Goal: Task Accomplishment & Management: Complete application form

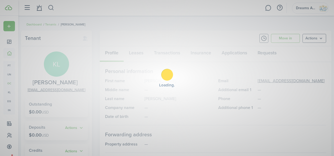
scroll to position [34, 0]
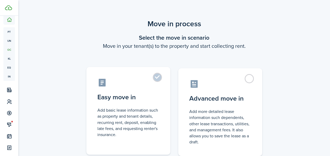
click at [160, 82] on label "Easy move in Add basic lease information such as property and tenant details, r…" at bounding box center [128, 111] width 84 height 88
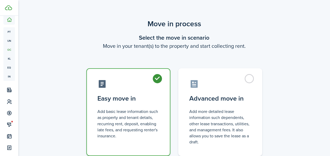
radio input "true"
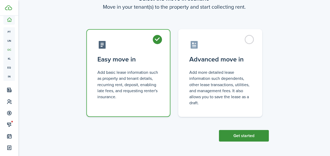
click at [234, 135] on button "Get started" at bounding box center [244, 136] width 50 height 12
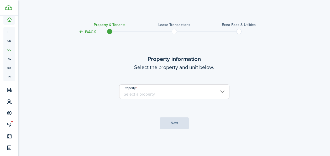
click at [152, 95] on input "Property" at bounding box center [174, 91] width 110 height 15
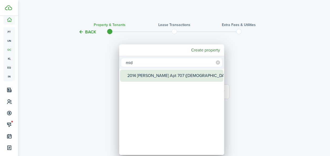
type input "mid"
click at [152, 79] on div "2014 [PERSON_NAME] Apt 707 ([DEMOGRAPHIC_DATA] Supportive)" at bounding box center [173, 75] width 93 height 12
type input "2014 [PERSON_NAME] Apt 707 ([DEMOGRAPHIC_DATA] Supportive)"
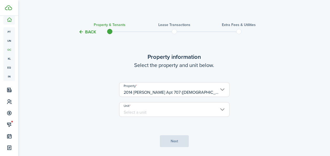
click at [148, 109] on input "Unit" at bounding box center [174, 109] width 110 height 15
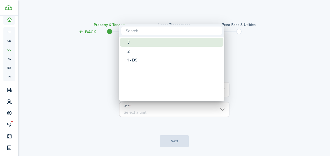
click at [137, 43] on div "3" at bounding box center [173, 42] width 93 height 9
type input "3"
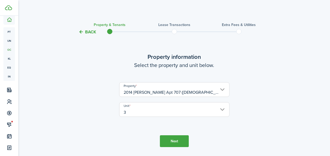
click at [169, 139] on button "Next" at bounding box center [174, 141] width 29 height 12
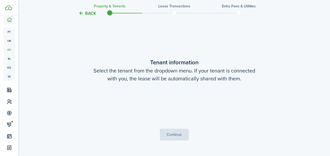
scroll to position [137, 0]
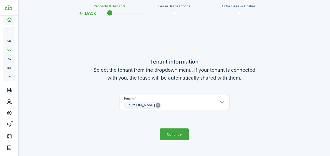
click at [171, 132] on button "Continue" at bounding box center [174, 134] width 29 height 12
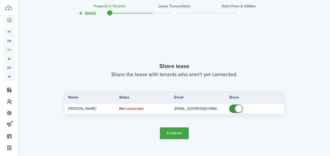
scroll to position [292, 0]
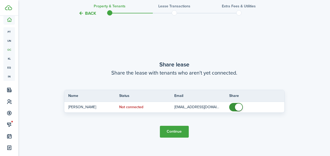
click at [175, 131] on button "Continue" at bounding box center [174, 132] width 29 height 12
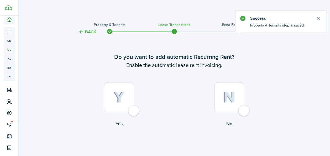
scroll to position [24, 0]
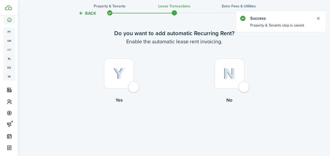
click at [134, 87] on div at bounding box center [119, 73] width 30 height 30
radio input "true"
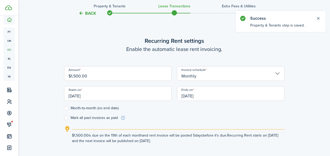
scroll to position [144, 0]
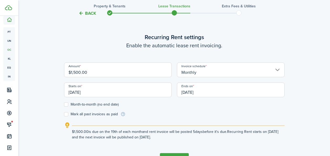
click at [79, 72] on input "$1,500.00" at bounding box center [118, 69] width 108 height 15
click at [185, 92] on input "[DATE]" at bounding box center [231, 89] width 108 height 15
type input "$1,750.00"
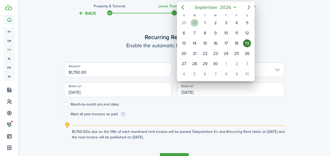
click at [194, 22] on div "31" at bounding box center [194, 23] width 8 height 8
type input "[DATE]"
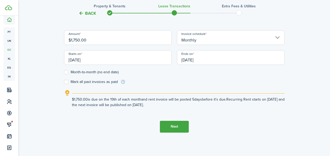
scroll to position [179, 0]
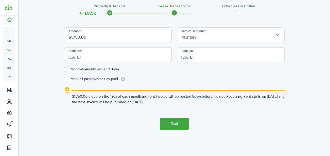
click at [173, 121] on button "Next" at bounding box center [174, 124] width 29 height 12
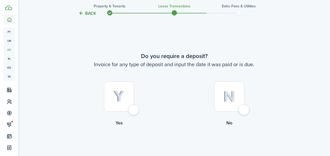
scroll to position [300, 0]
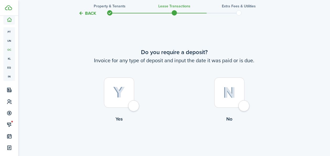
click at [133, 105] on div at bounding box center [119, 92] width 30 height 30
radio input "true"
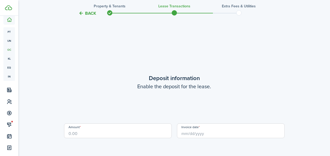
scroll to position [456, 0]
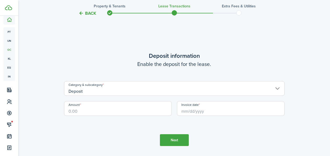
click at [141, 110] on input "Amount" at bounding box center [118, 108] width 108 height 15
click at [182, 113] on input "Invoice date" at bounding box center [231, 108] width 108 height 15
type input "$1,000.00"
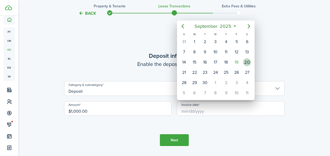
click at [248, 61] on div "20" at bounding box center [247, 62] width 8 height 8
type input "[DATE]"
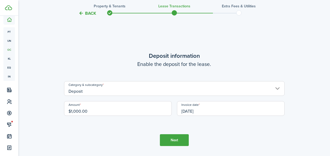
click at [164, 138] on button "Next" at bounding box center [174, 140] width 29 height 12
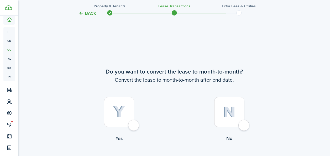
scroll to position [612, 0]
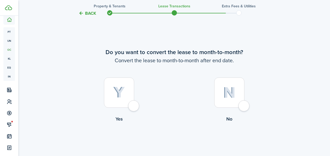
click at [243, 106] on div at bounding box center [229, 92] width 30 height 30
radio input "true"
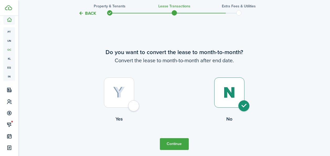
click at [170, 143] on button "Continue" at bounding box center [174, 144] width 29 height 12
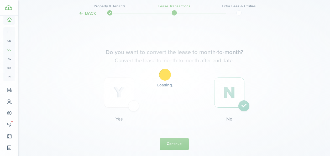
scroll to position [0, 0]
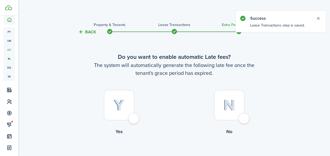
click at [240, 119] on div at bounding box center [229, 105] width 30 height 30
radio input "true"
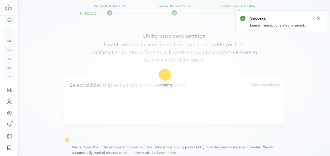
scroll to position [152, 0]
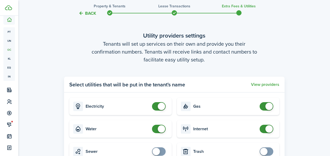
checkbox input "false"
click at [156, 105] on span at bounding box center [158, 106] width 5 height 8
checkbox input "false"
click at [156, 127] on span at bounding box center [158, 129] width 5 height 8
checkbox input "false"
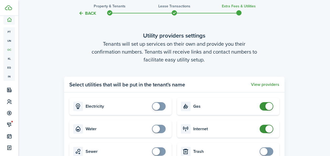
click at [265, 108] on span at bounding box center [266, 106] width 5 height 8
checkbox input "false"
click at [265, 127] on span at bounding box center [266, 129] width 5 height 8
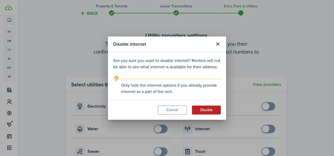
click at [210, 110] on button "Disable" at bounding box center [206, 109] width 29 height 9
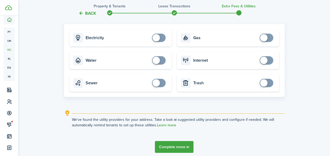
scroll to position [242, 0]
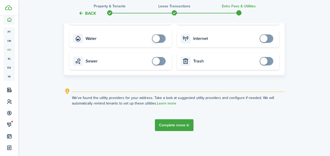
click at [181, 124] on button "Complete move in" at bounding box center [174, 125] width 39 height 12
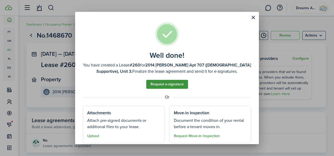
click at [165, 83] on link "Request e-signature" at bounding box center [167, 84] width 42 height 9
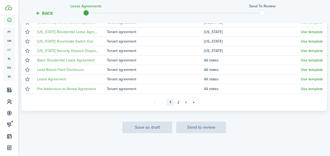
scroll to position [149, 0]
click at [178, 104] on link "2" at bounding box center [178, 102] width 8 height 8
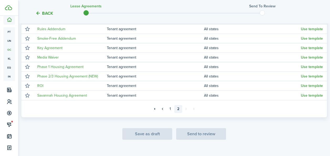
scroll to position [104, 0]
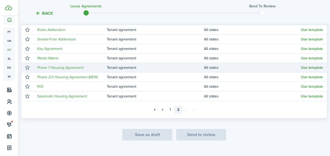
click at [304, 68] on button "Use template" at bounding box center [312, 68] width 22 height 4
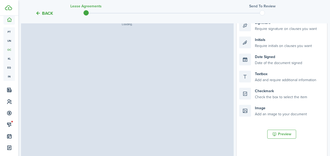
select select "fit"
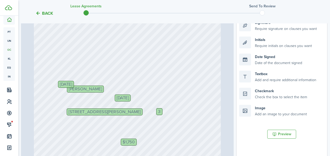
scroll to position [119, 0]
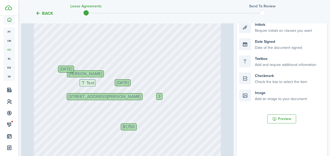
drag, startPoint x: 259, startPoint y: 64, endPoint x: 100, endPoint y: 88, distance: 161.2
click at [100, 88] on div "Page 1 of 10 50% 75% 100% 150% 200% Fit Initials 3 Text Text [PERSON_NAME] [DAT…" at bounding box center [174, 92] width 306 height 218
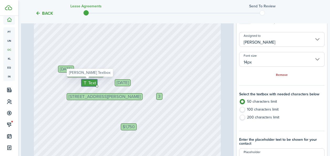
click at [89, 86] on span "Text" at bounding box center [92, 82] width 8 height 7
click at [88, 83] on span "Text" at bounding box center [92, 82] width 8 height 7
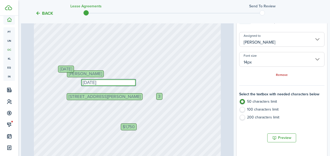
type textarea "[DATE]"
click at [80, 89] on div "Initials 3 Text Text [PERSON_NAME] [DATE] $1,750 [DATE] Text $1,000 [STREET_ADD…" at bounding box center [127, 127] width 187 height 247
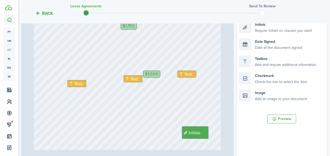
scroll to position [121, 0]
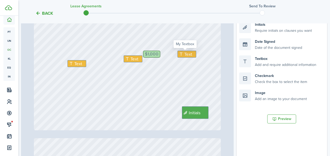
click at [180, 53] on icon at bounding box center [182, 54] width 6 height 4
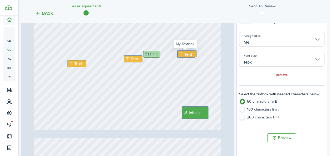
click at [180, 53] on icon at bounding box center [182, 54] width 6 height 4
type textarea "0"
click at [130, 59] on span "Text" at bounding box center [134, 58] width 8 height 7
click at [126, 78] on div "Initials 3 Text Text 0 [PERSON_NAME] [DATE] $1,750 [DATE] Text $1,000 [STREET_A…" at bounding box center [127, 6] width 187 height 247
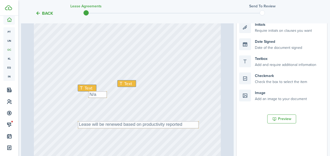
scroll to position [2073, 0]
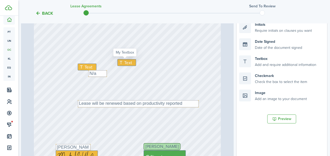
click at [121, 63] on icon at bounding box center [122, 62] width 6 height 4
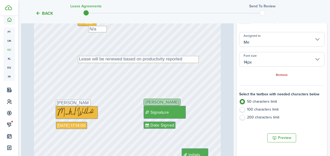
scroll to position [2119, 0]
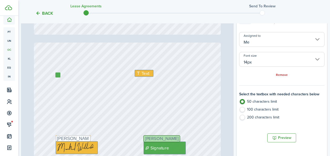
type input "10"
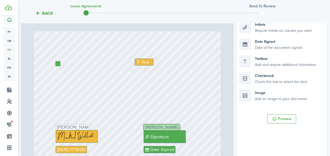
scroll to position [2267, 0]
click at [141, 61] on span "Text" at bounding box center [145, 61] width 8 height 7
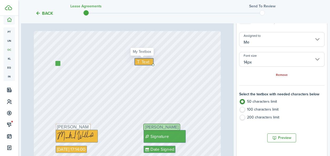
click at [141, 61] on span "Text" at bounding box center [145, 61] width 8 height 7
type textarea "3,500"
click at [152, 53] on div "Signature Text [PERSON_NAME] Date Signed [PERSON_NAME] Text 3,500 [DATE] 17:14:…" at bounding box center [127, 154] width 187 height 247
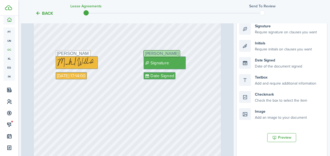
scroll to position [0, 0]
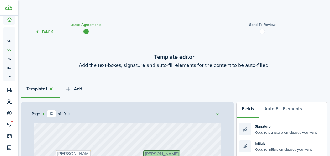
click at [81, 89] on span "Add" at bounding box center [78, 88] width 8 height 7
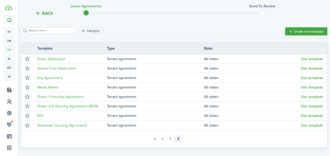
scroll to position [82, 0]
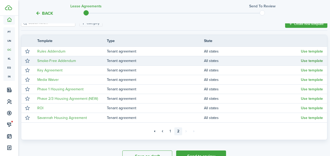
click at [304, 62] on button "Use template" at bounding box center [312, 61] width 22 height 4
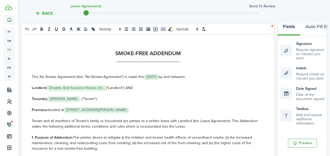
select select "fit"
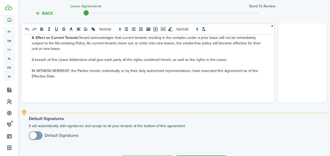
scroll to position [217, 0]
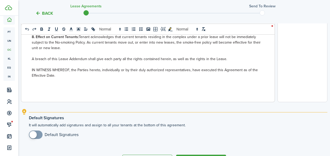
checkbox input "true"
click at [34, 136] on span at bounding box center [32, 134] width 7 height 7
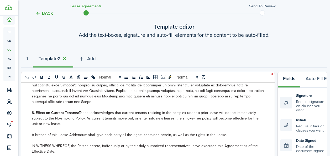
scroll to position [0, 0]
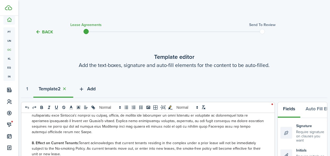
click at [93, 89] on span "Add" at bounding box center [91, 88] width 8 height 7
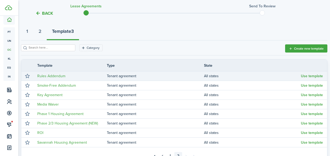
scroll to position [58, 0]
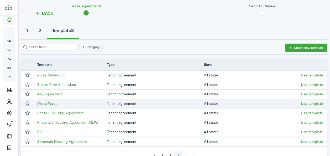
click at [305, 104] on button "Use template" at bounding box center [312, 103] width 22 height 4
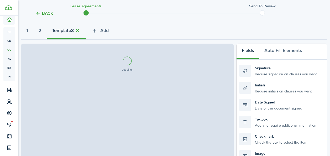
select select "fit"
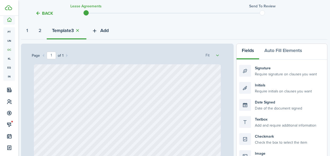
click at [101, 27] on button "Add" at bounding box center [100, 32] width 28 height 16
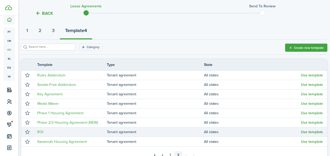
click at [307, 130] on button "Use template" at bounding box center [312, 132] width 22 height 4
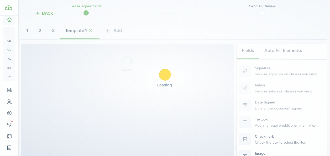
select select "fit"
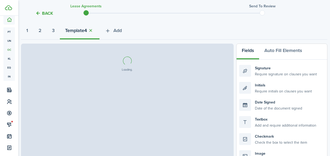
select select "fit"
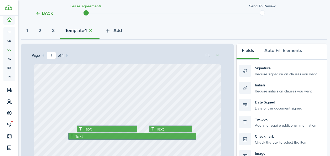
click at [120, 32] on span "Add" at bounding box center [117, 30] width 8 height 7
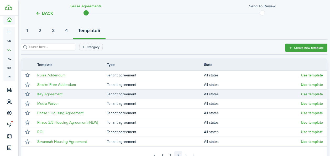
click at [307, 94] on button "Use template" at bounding box center [312, 94] width 22 height 4
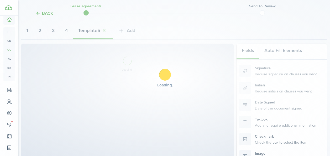
select select "fit"
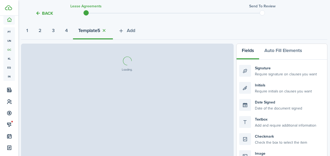
select select "fit"
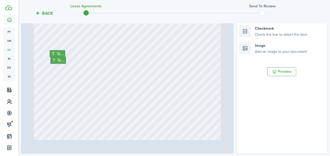
scroll to position [214, 0]
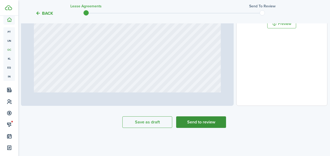
click at [208, 125] on button "Send to review" at bounding box center [201, 122] width 50 height 12
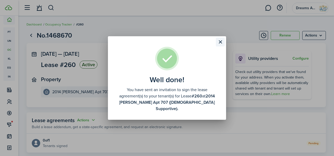
click at [219, 44] on button "Close modal" at bounding box center [220, 41] width 9 height 9
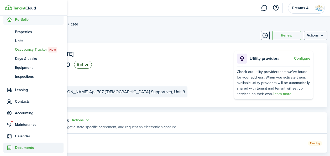
click at [24, 148] on span "Documents" at bounding box center [39, 148] width 49 height 6
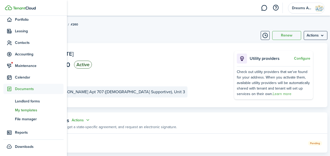
click at [25, 110] on span "My templates" at bounding box center [39, 110] width 49 height 6
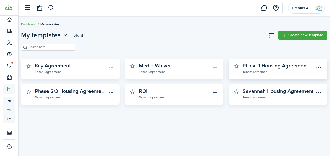
click at [250, 70] on widget-stats-subtitle "Tenant agreement" at bounding box center [278, 71] width 72 height 5
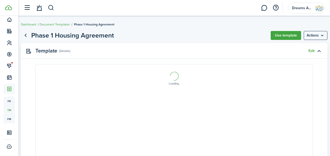
select select "fit"
type input "8"
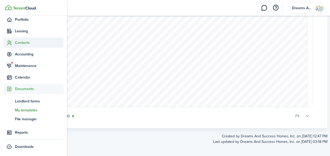
click at [24, 43] on span "Contacts" at bounding box center [39, 43] width 49 height 6
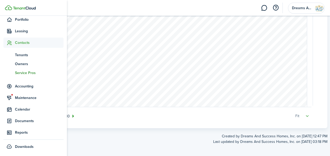
click at [28, 70] on span "Service Pros" at bounding box center [39, 73] width 49 height 6
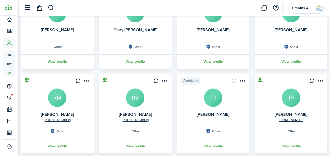
scroll to position [184, 0]
